Goal: Task Accomplishment & Management: Use online tool/utility

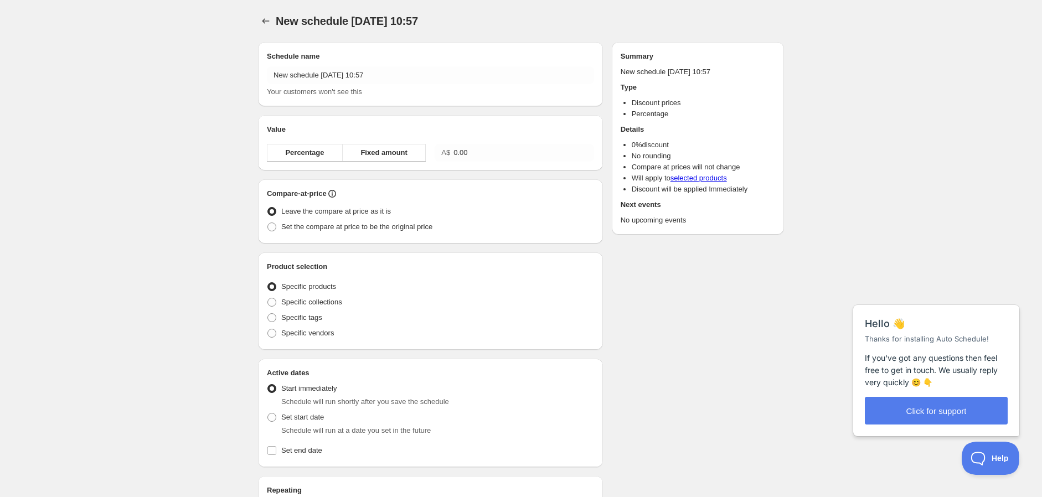
radio input "true"
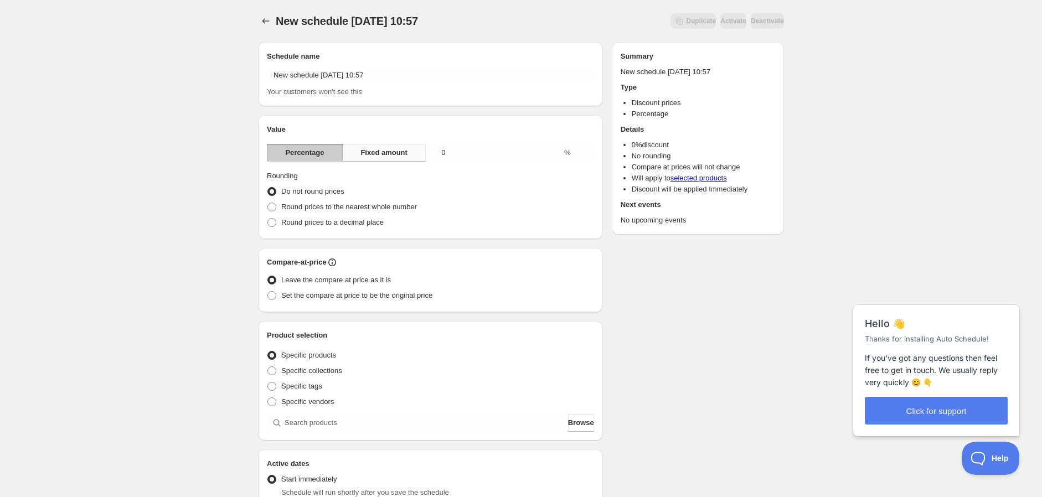
click at [371, 156] on span "Fixed amount" at bounding box center [383, 152] width 47 height 11
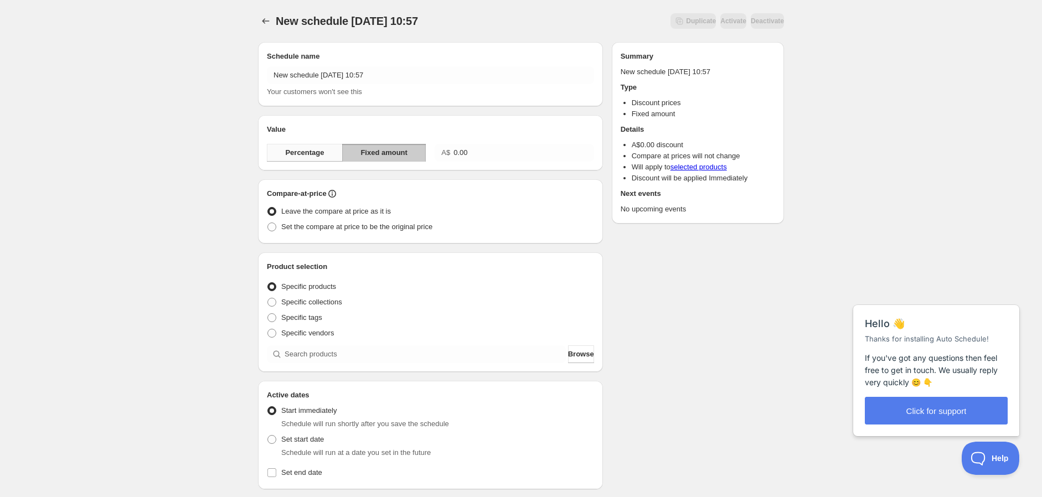
click at [312, 155] on span "Percentage" at bounding box center [304, 152] width 39 height 11
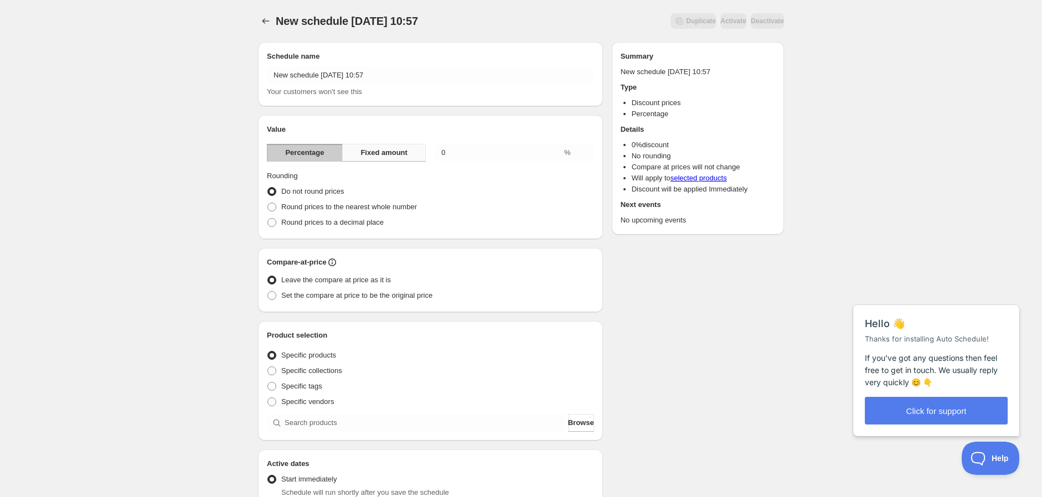
click at [371, 156] on span "Fixed amount" at bounding box center [383, 152] width 47 height 11
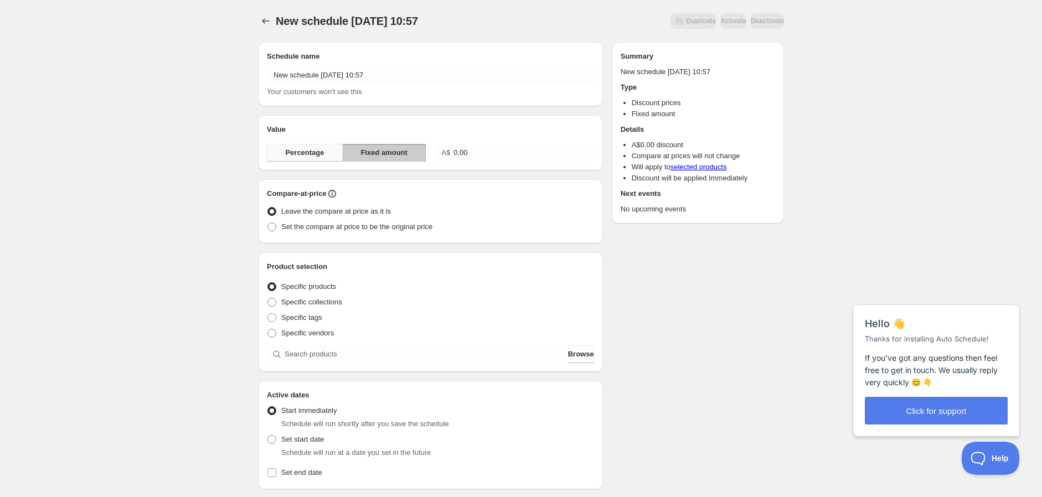
click at [314, 156] on span "Percentage" at bounding box center [304, 152] width 39 height 11
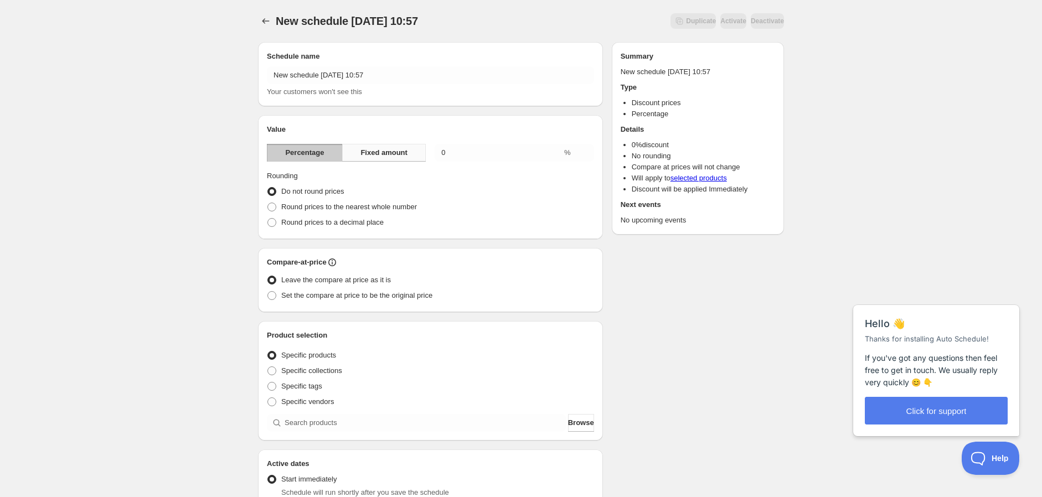
click at [387, 158] on span "Fixed amount" at bounding box center [383, 152] width 47 height 11
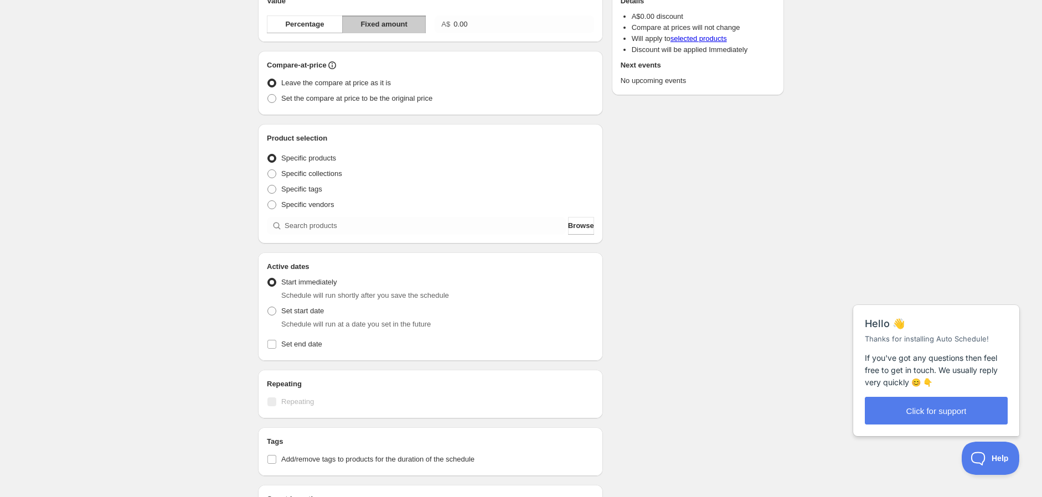
scroll to position [164, 0]
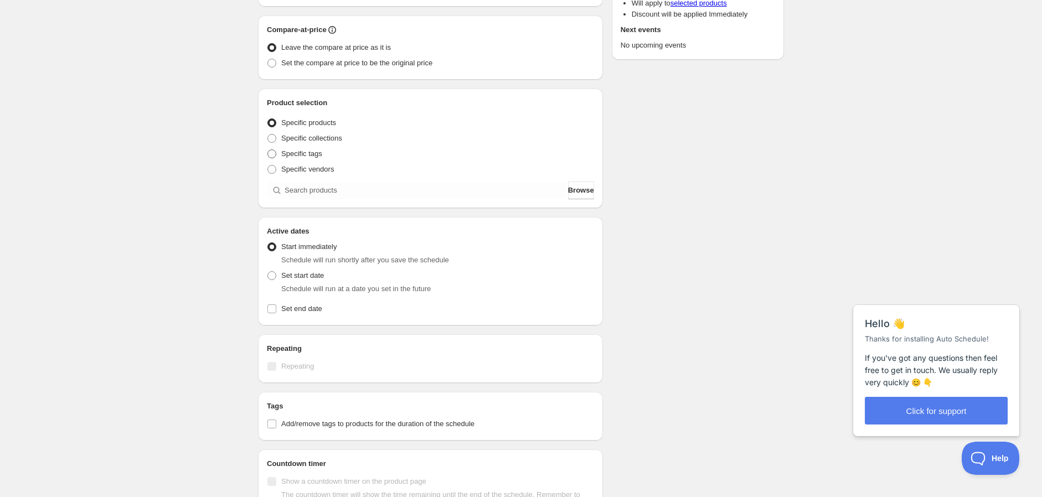
click at [272, 155] on span at bounding box center [271, 153] width 9 height 9
click at [268, 150] on input "Specific tags" at bounding box center [267, 149] width 1 height 1
radio input "true"
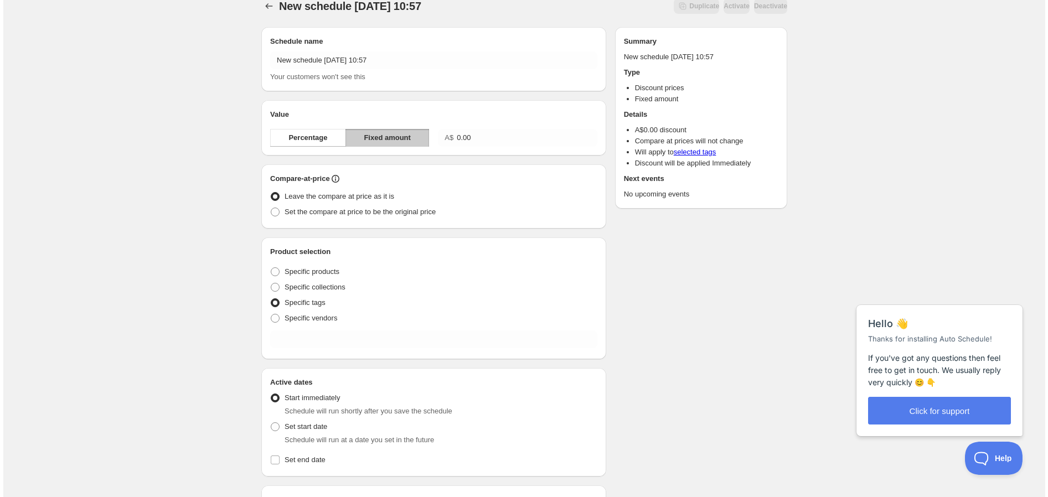
scroll to position [0, 0]
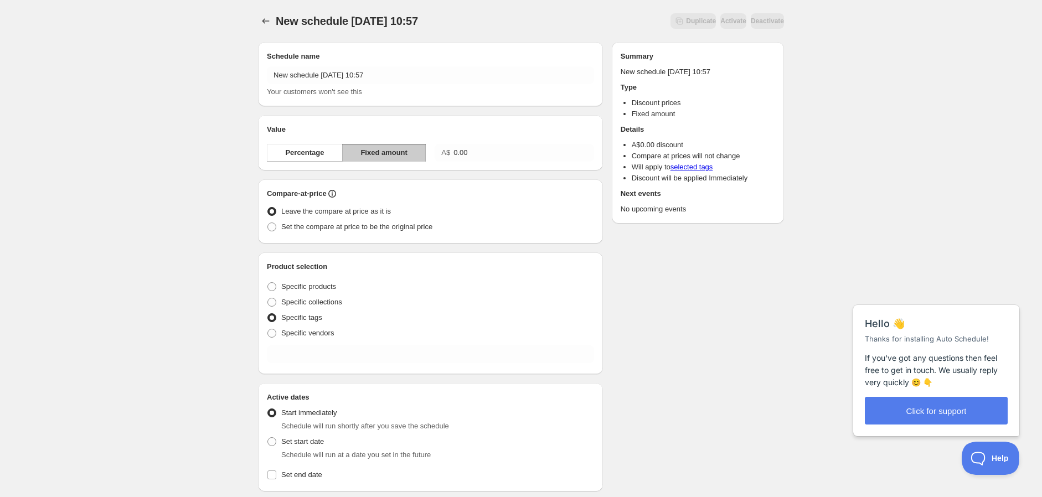
click at [375, 150] on span "Fixed amount" at bounding box center [383, 152] width 47 height 11
click at [268, 151] on button "Percentage" at bounding box center [305, 153] width 76 height 18
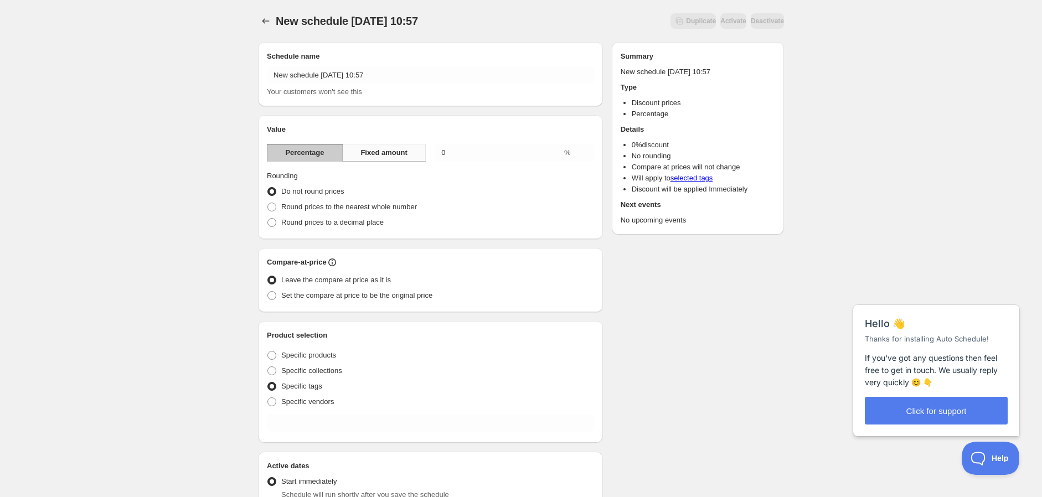
click at [357, 153] on button "Fixed amount" at bounding box center [384, 153] width 84 height 18
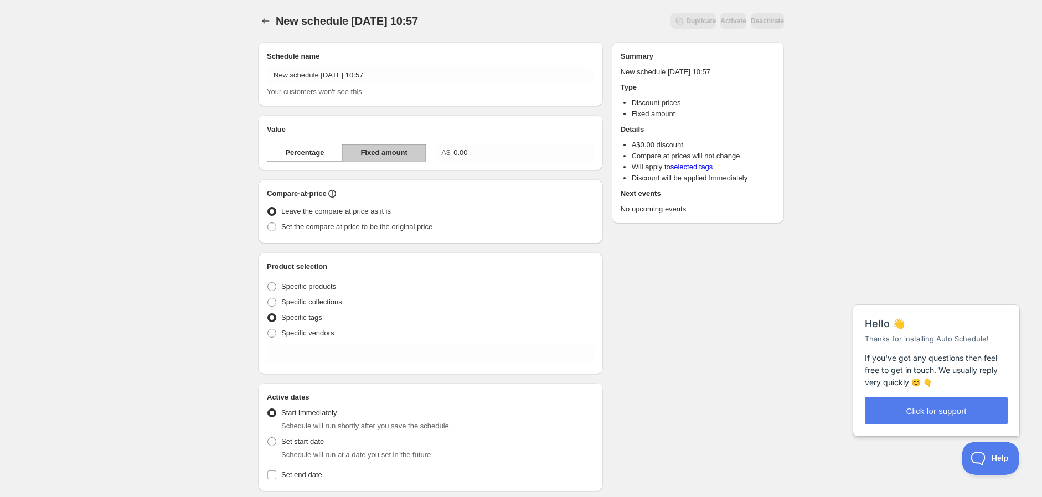
click at [283, 130] on h2 "Value" at bounding box center [430, 129] width 327 height 11
drag, startPoint x: 692, startPoint y: 117, endPoint x: 621, endPoint y: 117, distance: 71.4
click at [632, 117] on li "Fixed amount" at bounding box center [703, 113] width 143 height 11
drag, startPoint x: 633, startPoint y: 180, endPoint x: 856, endPoint y: 178, distance: 223.6
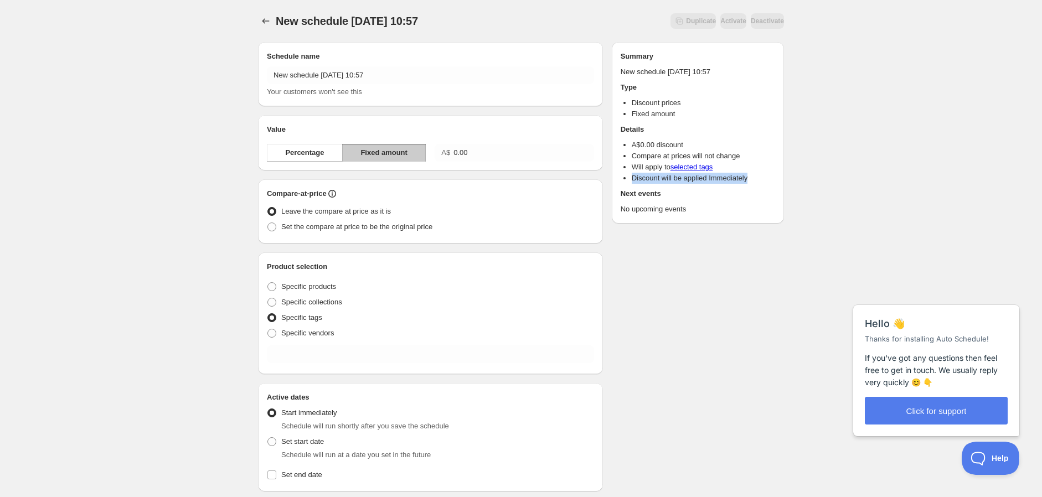
click at [856, 178] on div "New schedule [DATE] 10:57. This page is ready New schedule [DATE] 10:57 Duplica…" at bounding box center [521, 376] width 1042 height 753
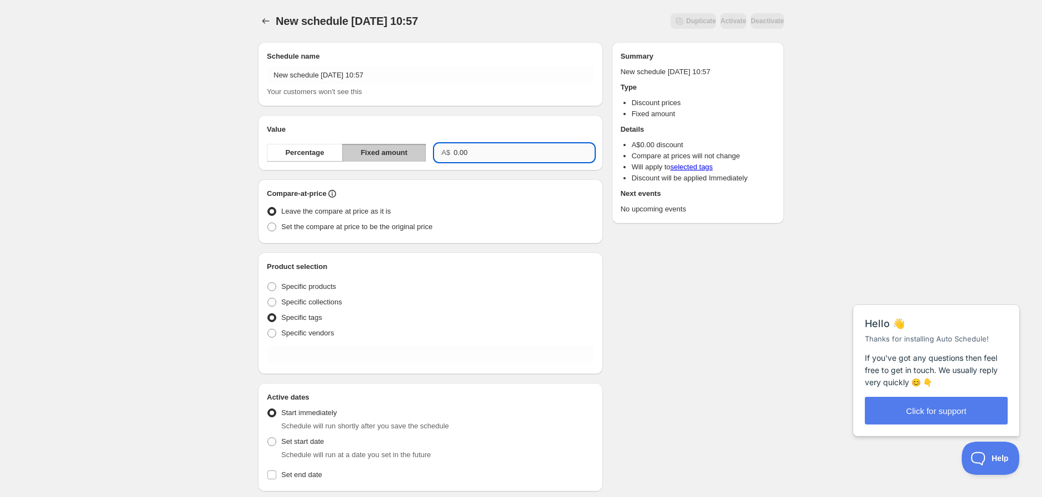
click at [478, 148] on input "0.00" at bounding box center [523, 153] width 140 height 18
type input "0"
type input "150"
drag, startPoint x: 510, startPoint y: 150, endPoint x: 283, endPoint y: 149, distance: 227.5
click at [283, 149] on div "Percentage Fixed amount A$ 150" at bounding box center [430, 153] width 327 height 18
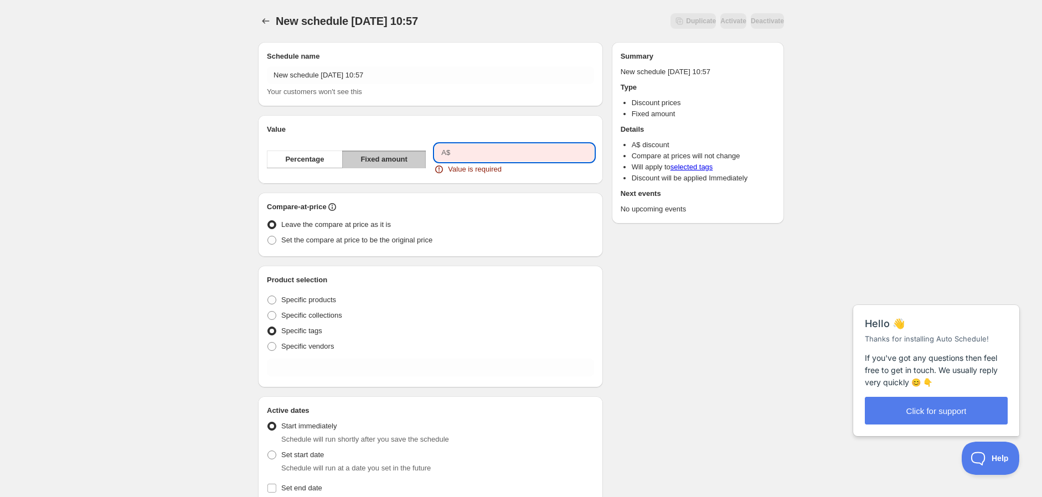
type input "0.00"
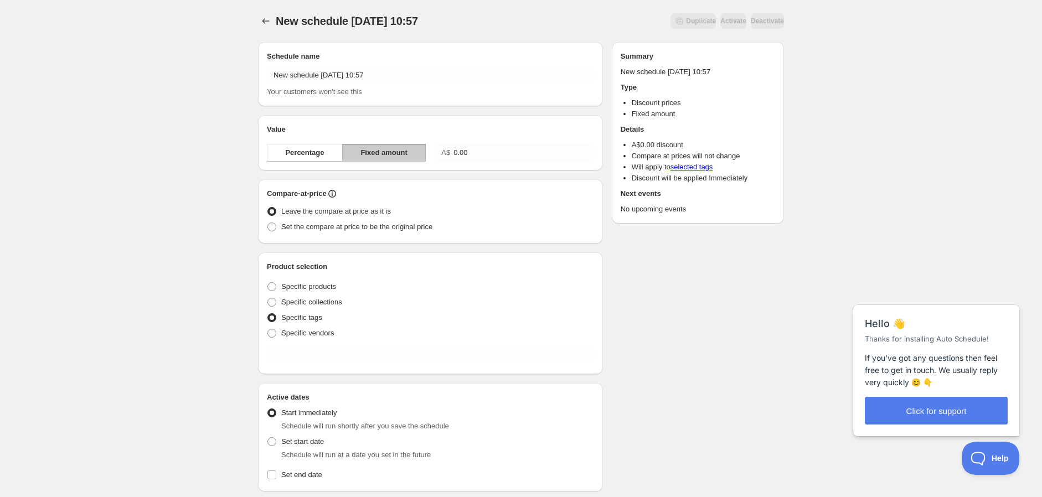
click at [161, 247] on div "New schedule [DATE] 10:57. This page is ready New schedule [DATE] 10:57 Duplica…" at bounding box center [521, 376] width 1042 height 753
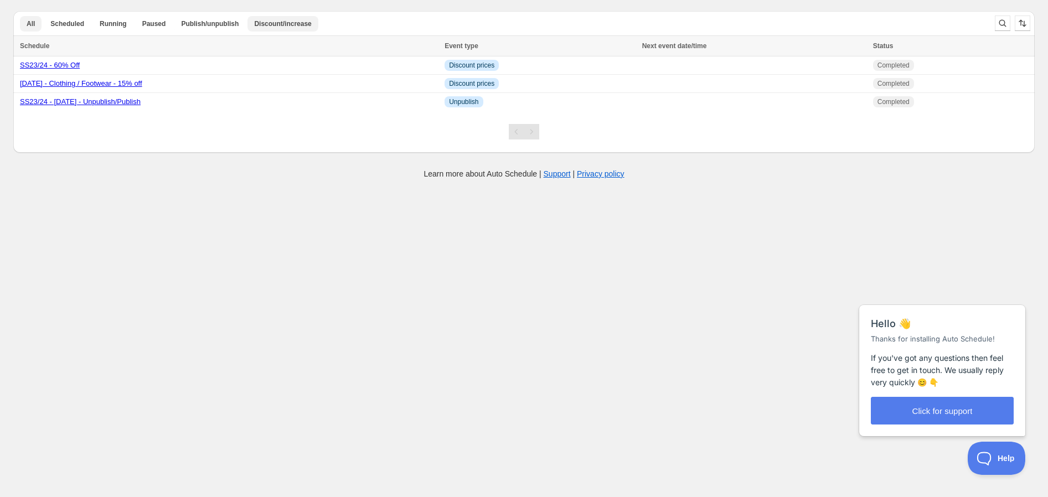
click at [274, 23] on span "Discount/increase" at bounding box center [282, 23] width 57 height 9
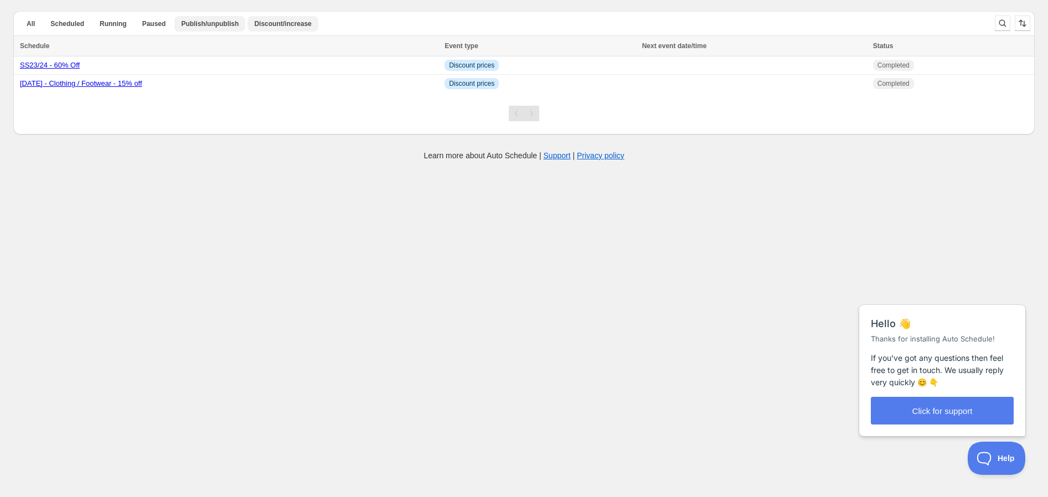
click at [192, 25] on span "Publish/unpublish" at bounding box center [210, 23] width 58 height 9
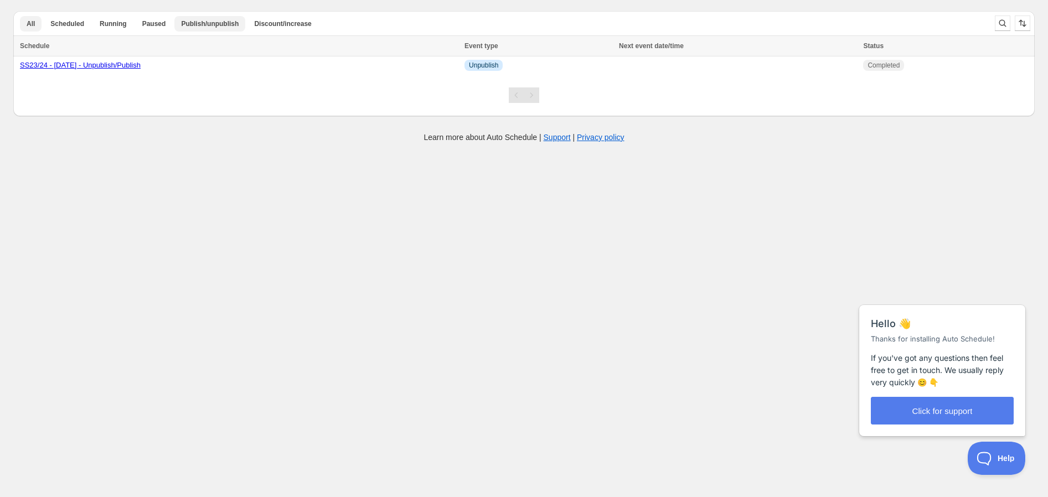
click at [29, 20] on span "All" at bounding box center [31, 23] width 8 height 9
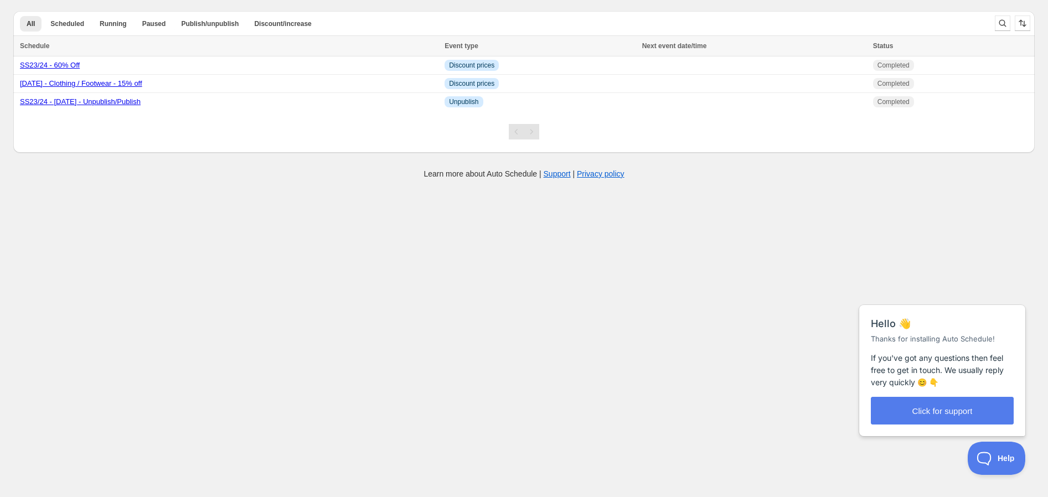
click at [837, 216] on body "Create schedule Help & support Cancel Discount prices Schedule a discount, sale…" at bounding box center [524, 248] width 1048 height 497
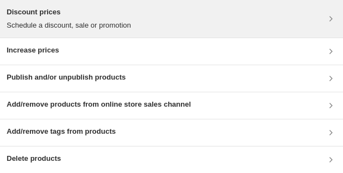
click at [235, 27] on div "Discount prices Schedule a discount, sale or promotion" at bounding box center [172, 19] width 330 height 24
